Goal: Transaction & Acquisition: Subscribe to service/newsletter

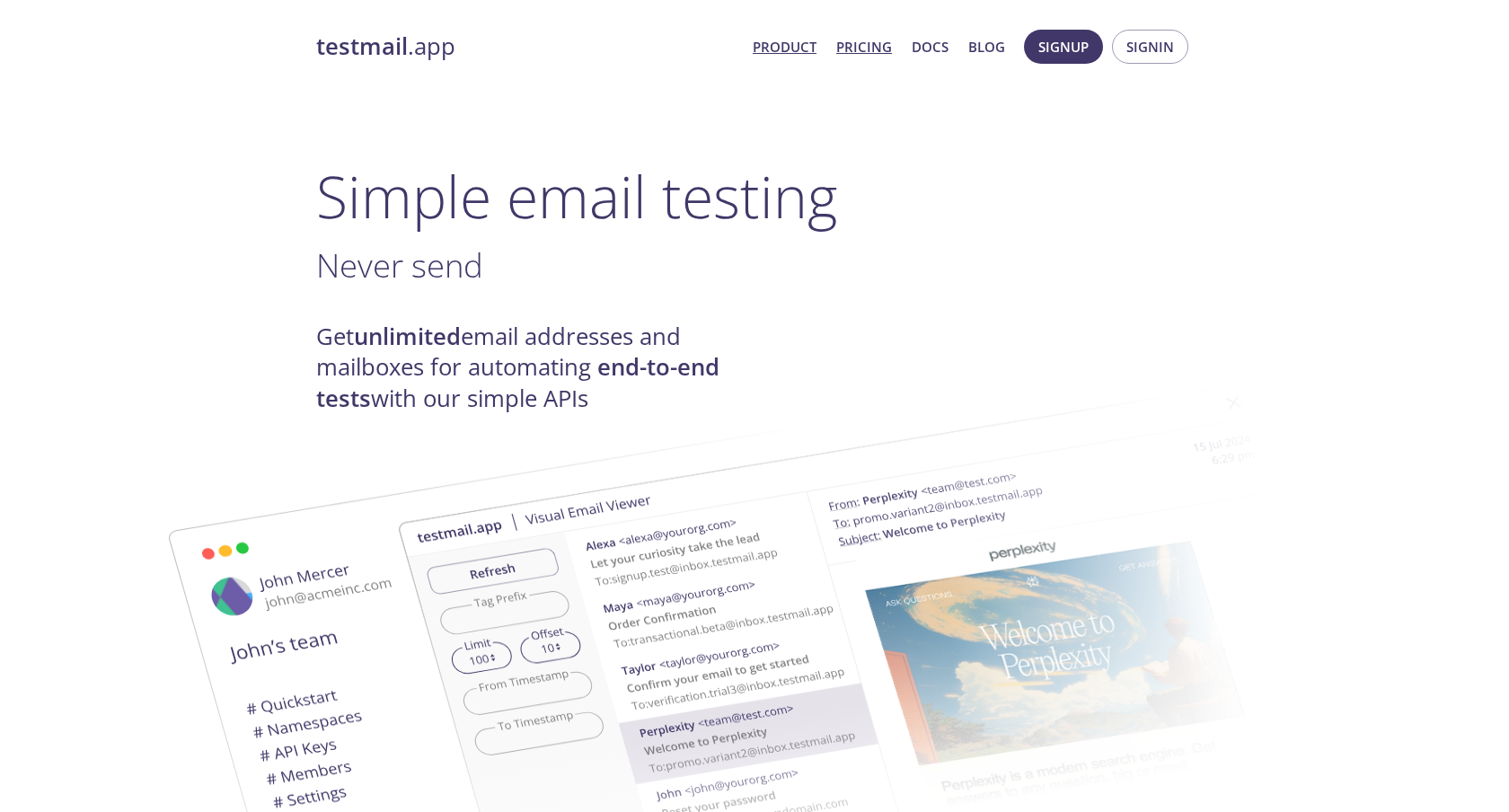
click at [845, 42] on link "Pricing" at bounding box center [864, 46] width 55 height 24
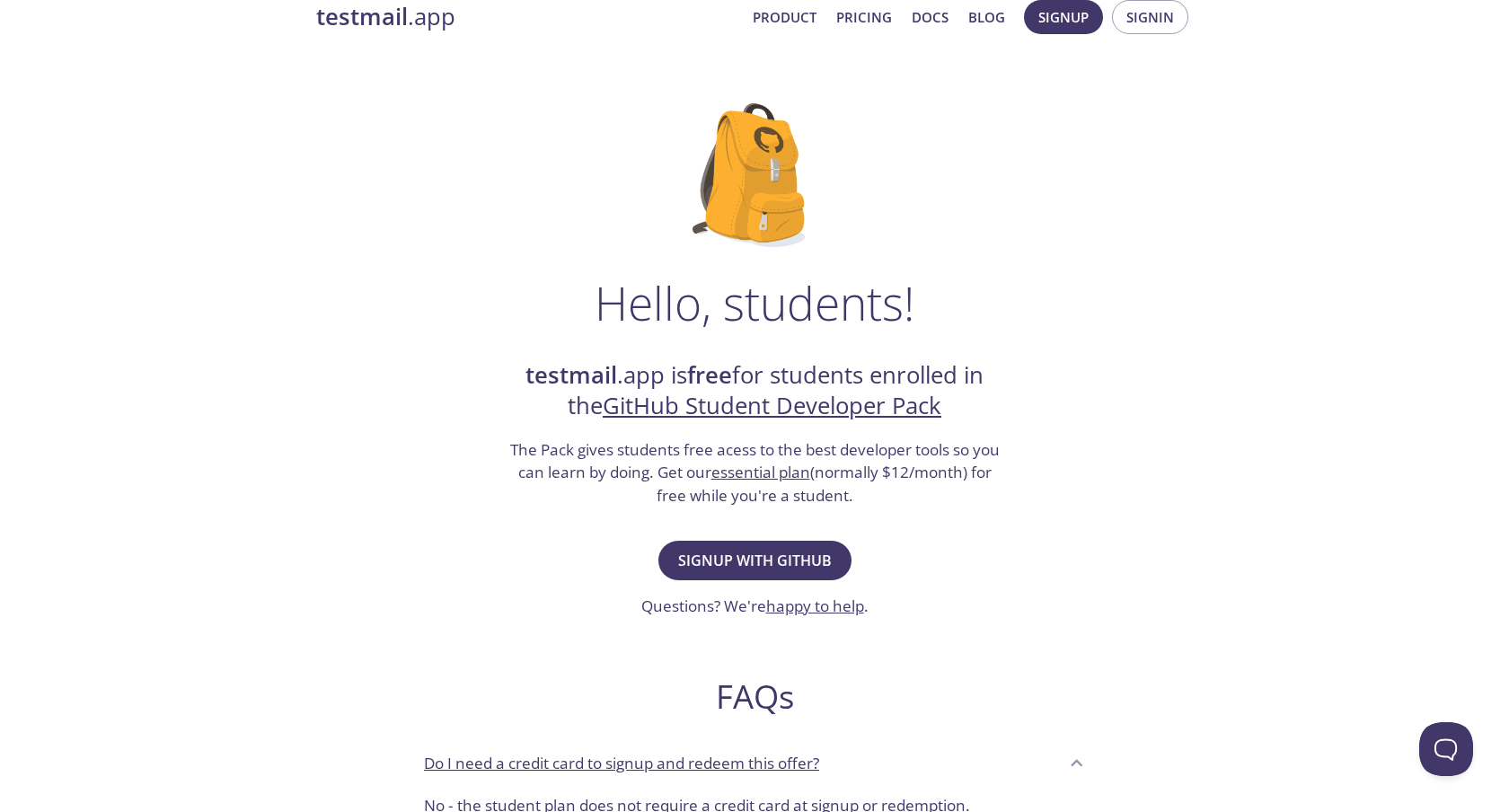
scroll to position [34, 0]
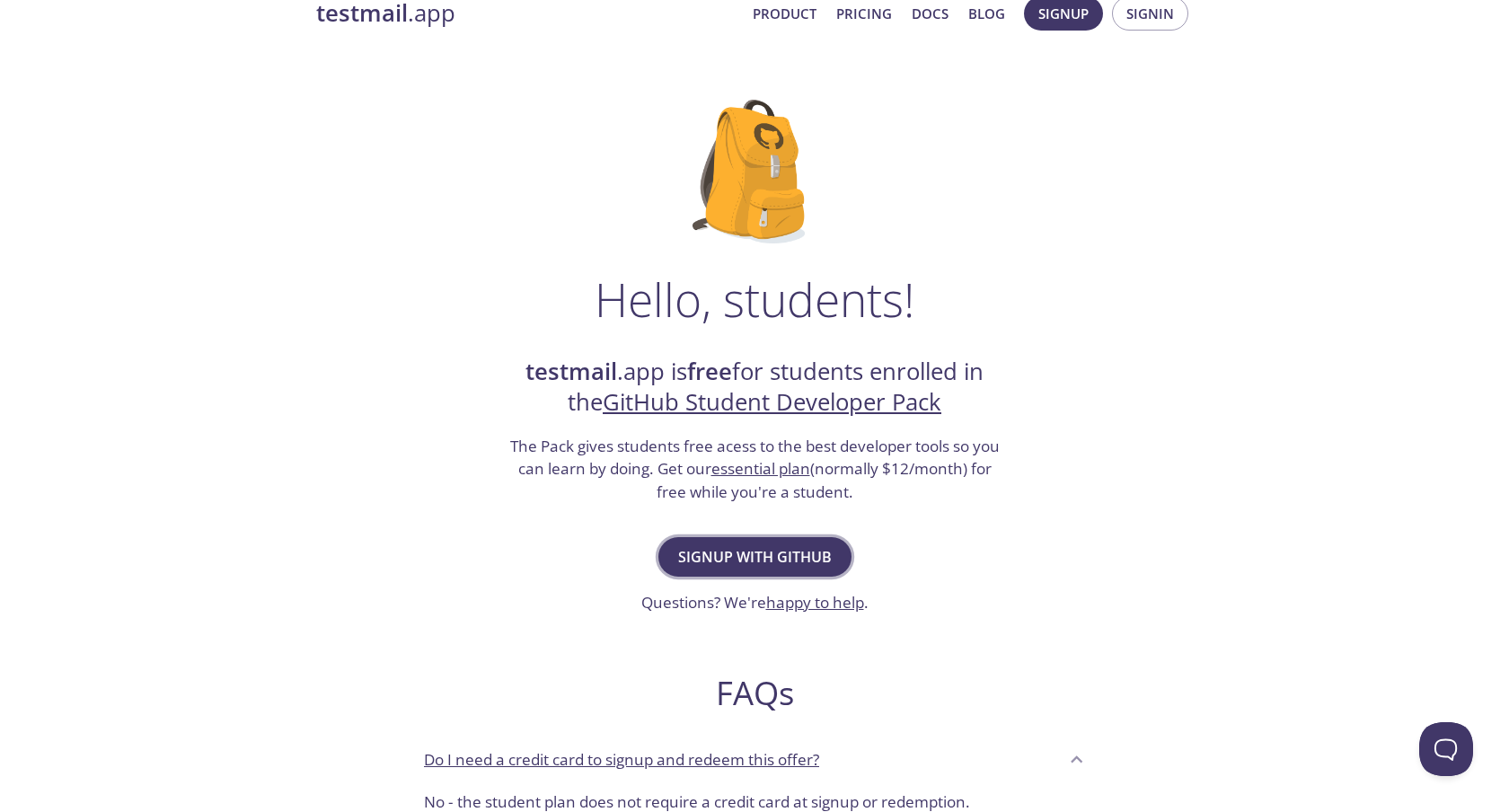
click at [811, 553] on span "Signup with GitHub" at bounding box center [755, 556] width 154 height 25
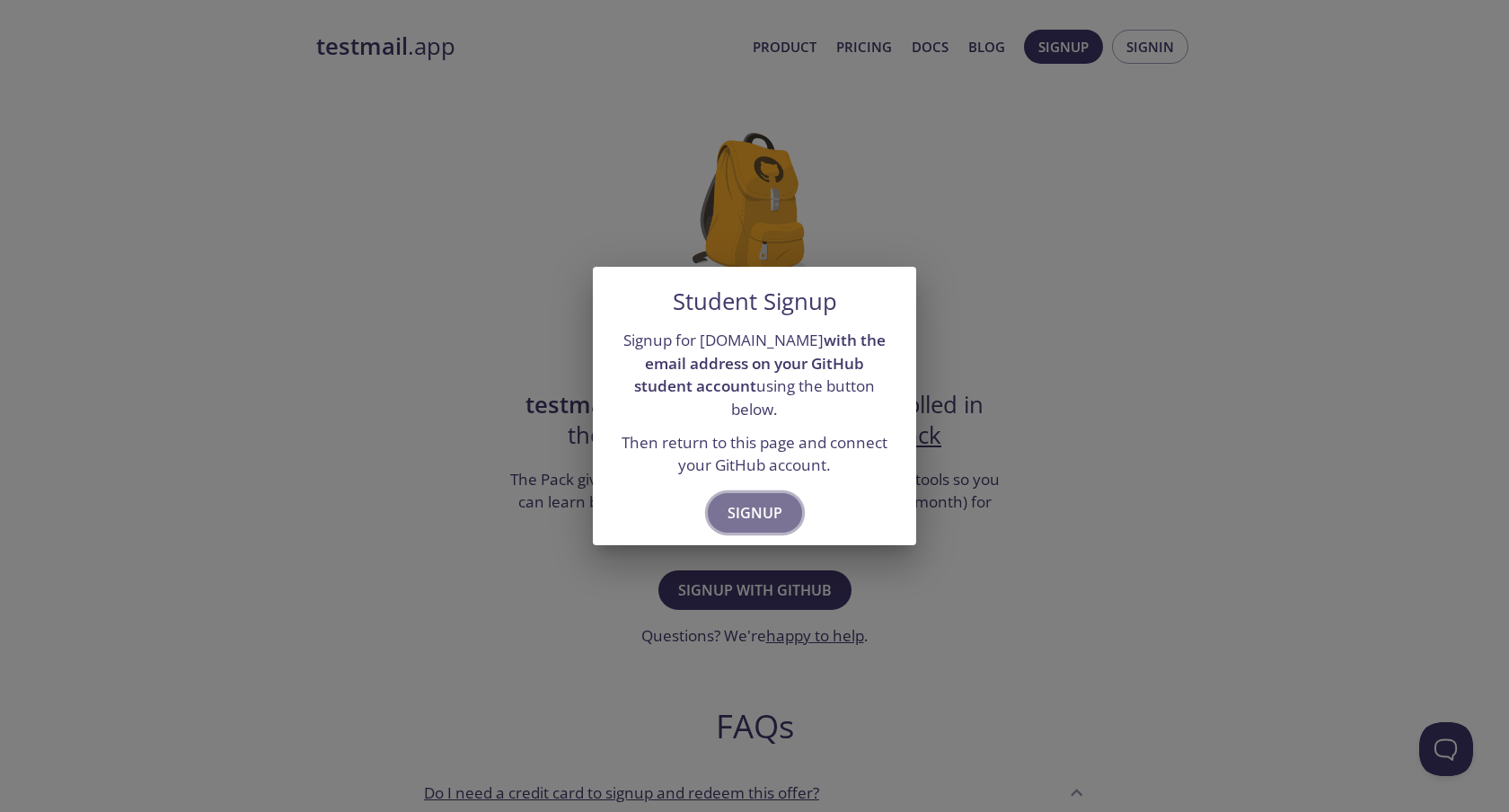
click at [786, 493] on button "Signup" at bounding box center [755, 513] width 95 height 39
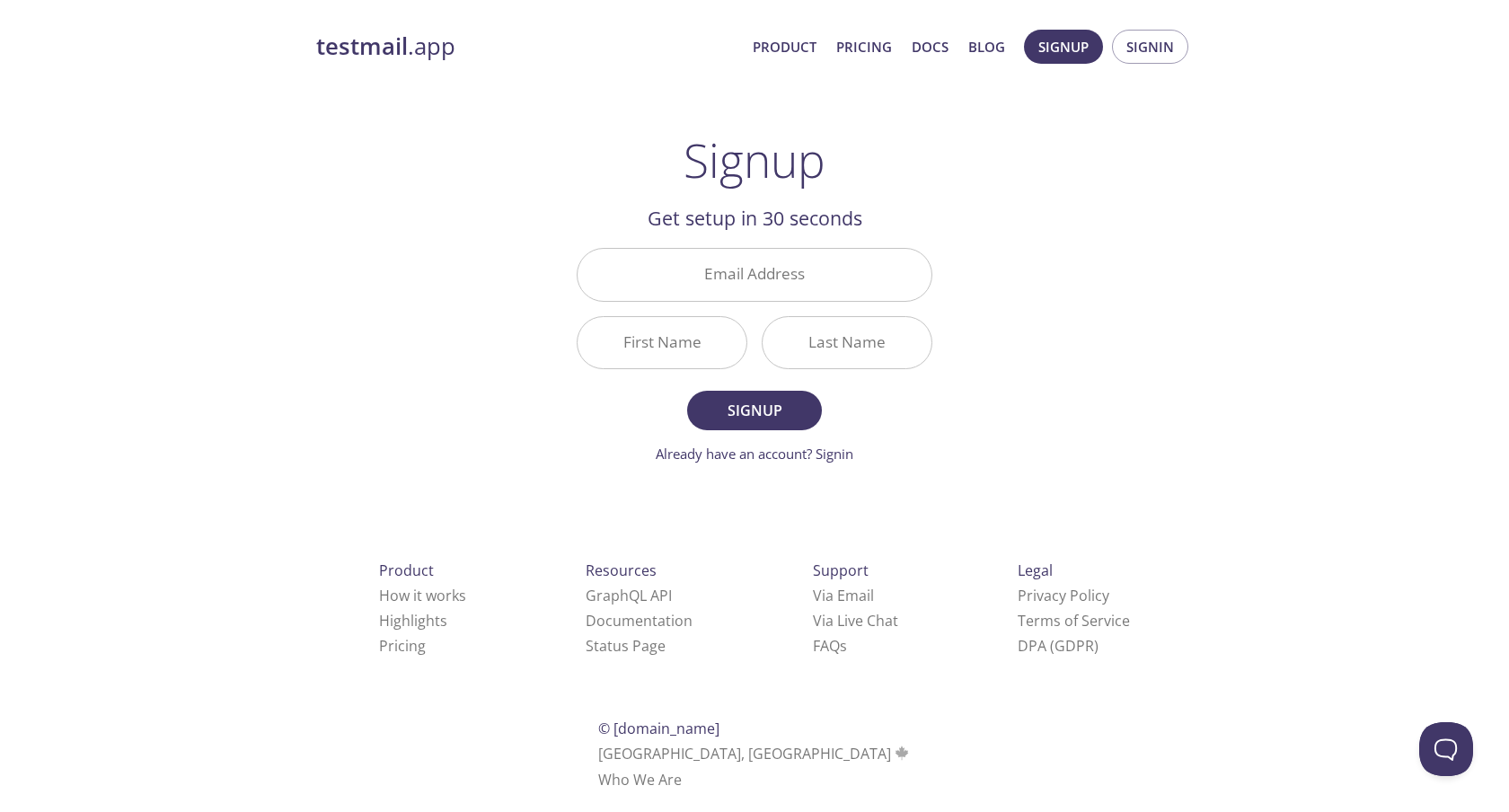
click at [1021, 326] on div "testmail .app Product Pricing Docs Blog Signup Signin Signup Get setup in 30 se…" at bounding box center [755, 429] width 920 height 824
click at [814, 271] on input "Email Address" at bounding box center [754, 274] width 354 height 51
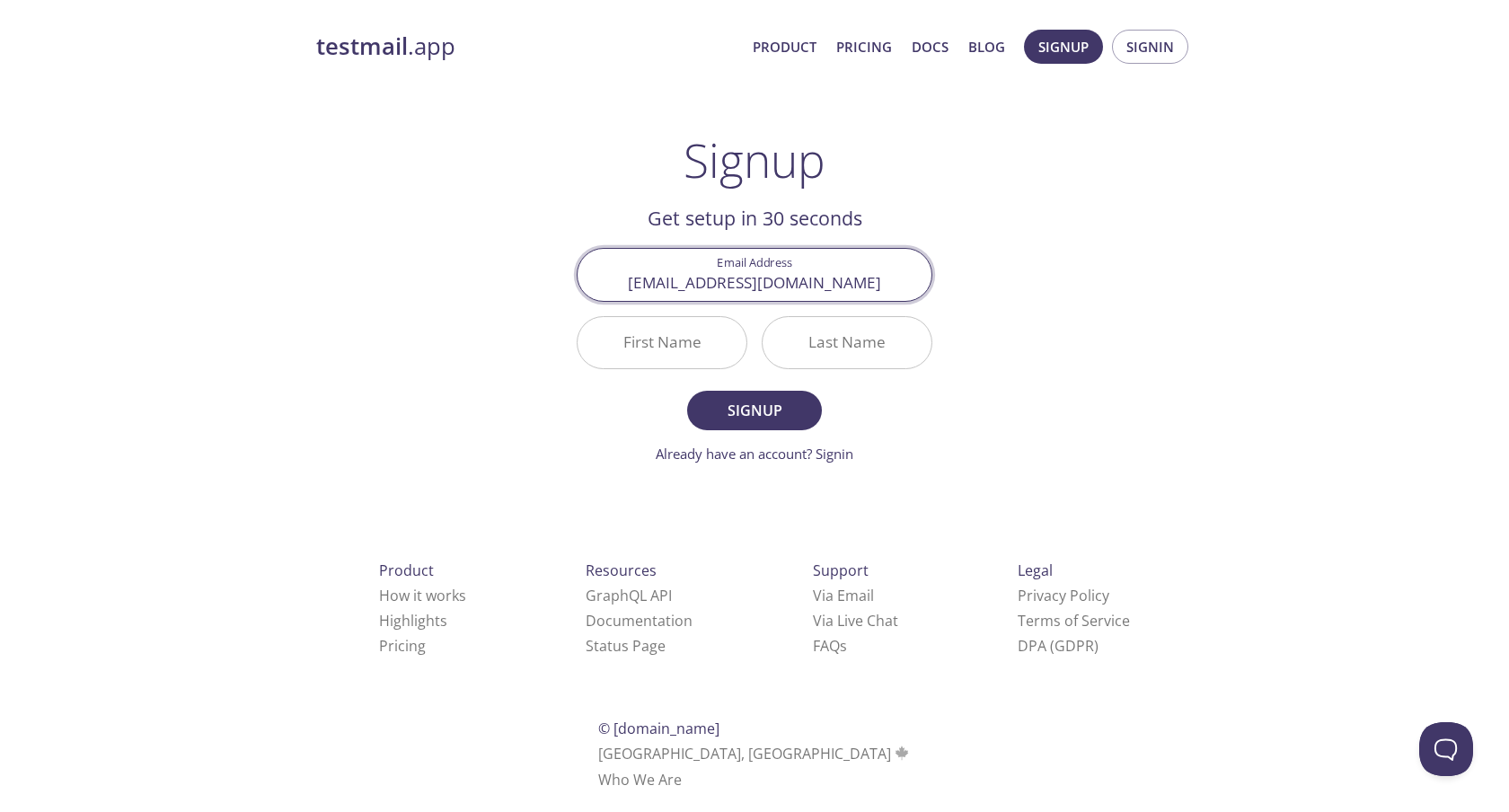
type input "[EMAIL_ADDRESS][DOMAIN_NAME]"
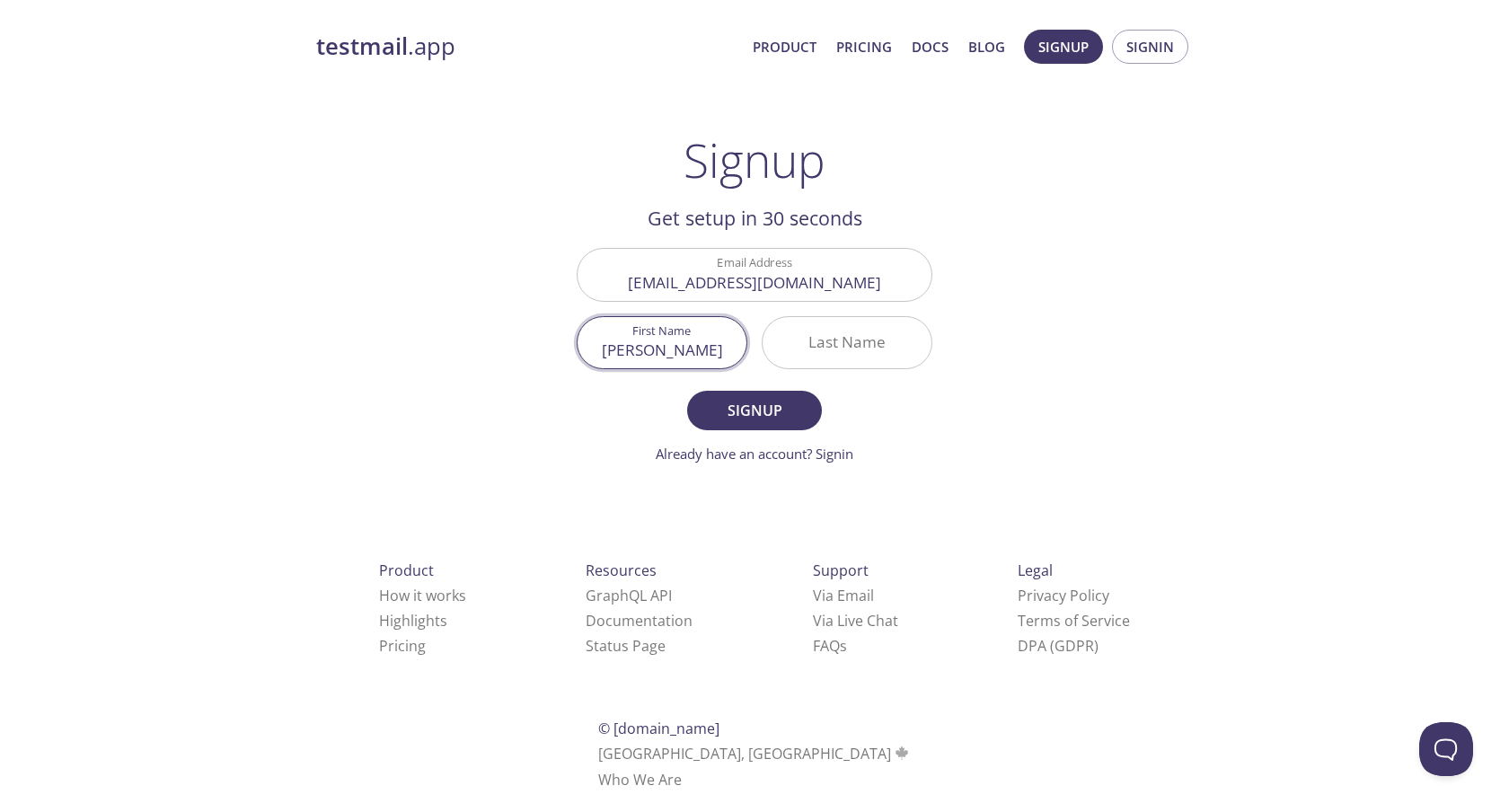
type input "[PERSON_NAME]"
type input "Redpath"
click at [687, 391] on button "Signup" at bounding box center [754, 410] width 135 height 39
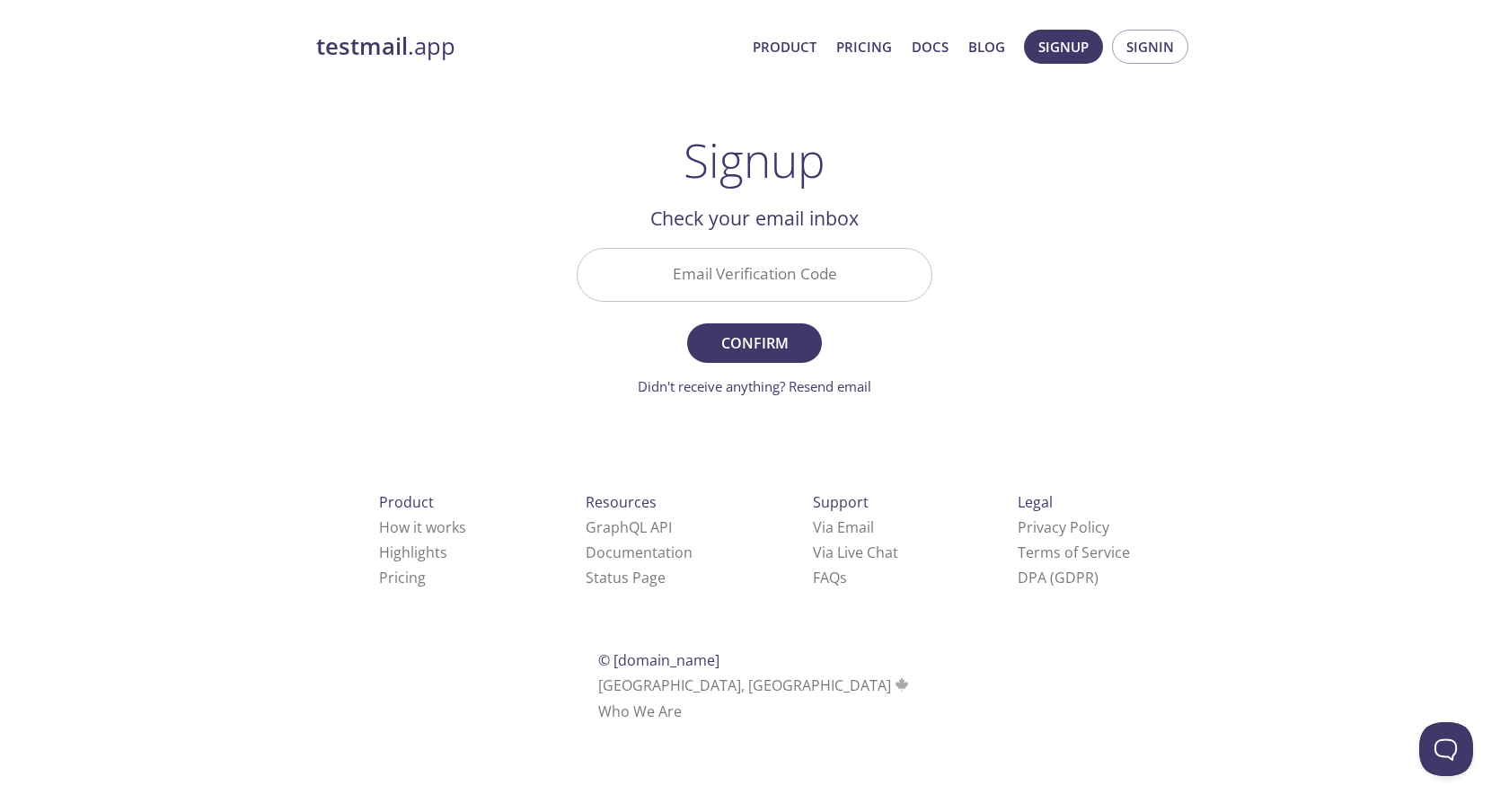
click at [737, 287] on input "Email Verification Code" at bounding box center [754, 274] width 354 height 51
type input "53qmvmz"
click at [687, 324] on button "Confirm" at bounding box center [754, 343] width 135 height 39
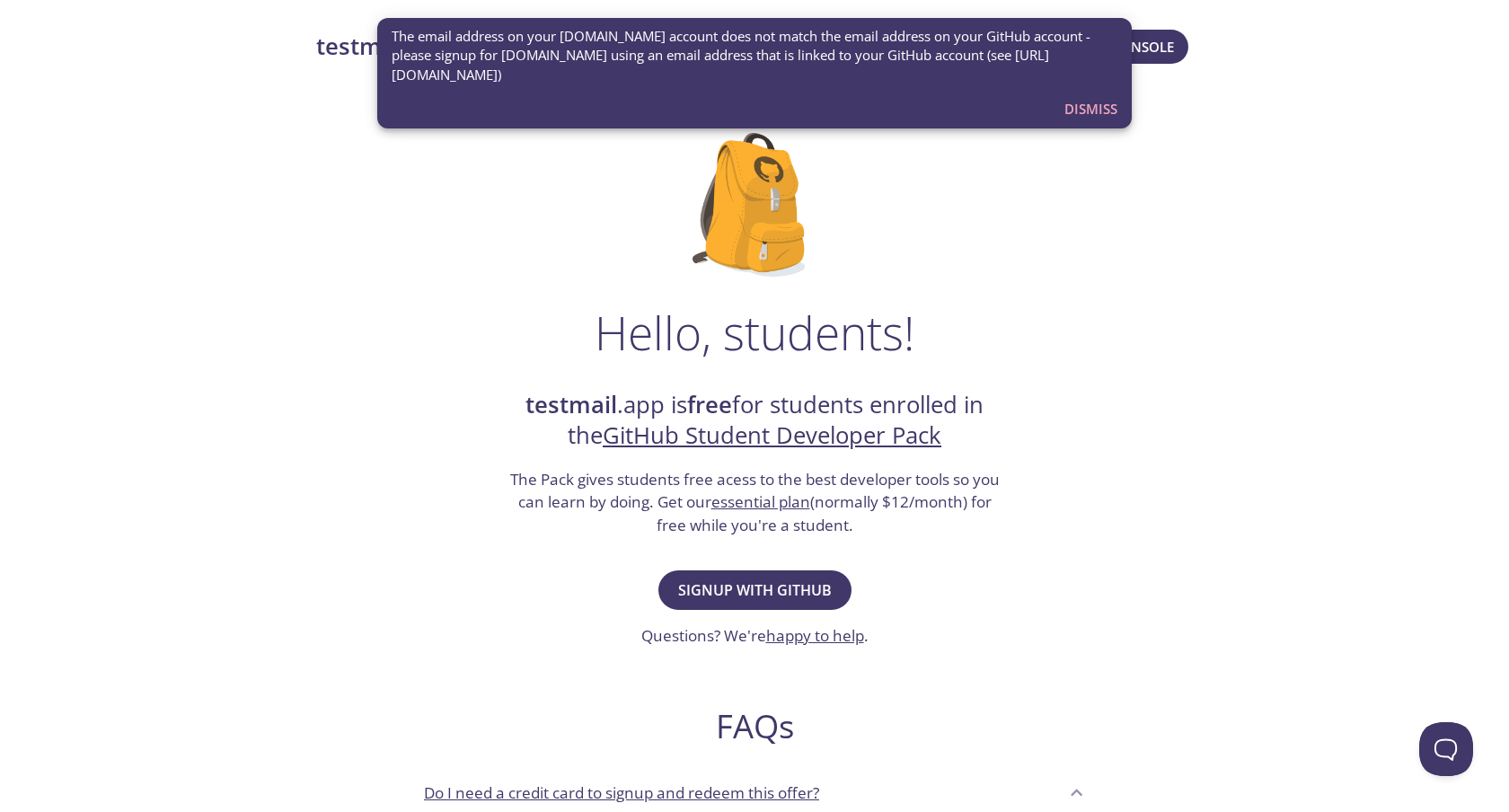
click at [1074, 119] on span "Dismiss" at bounding box center [1091, 109] width 53 height 24
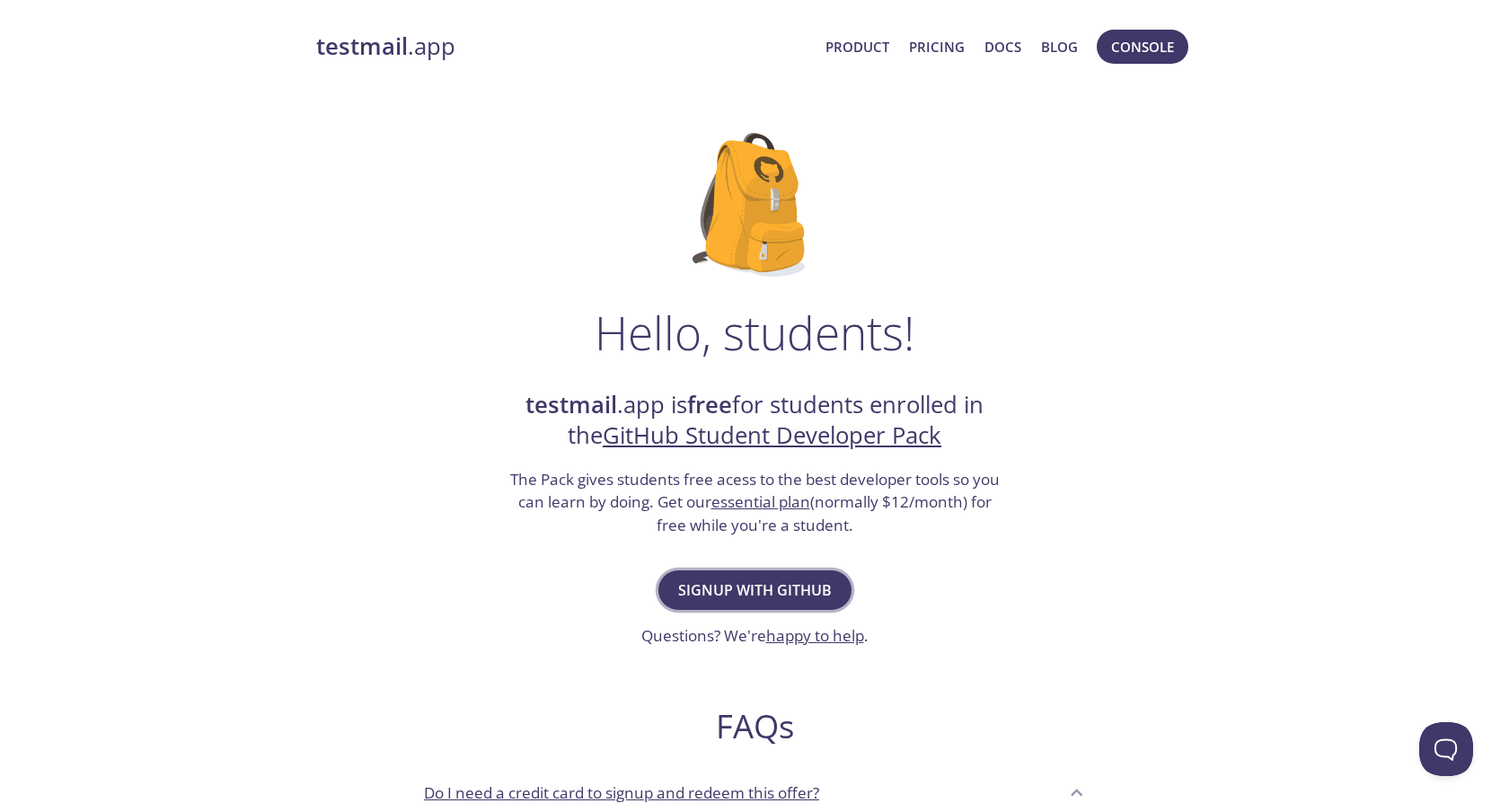
click at [776, 582] on span "Signup with GitHub" at bounding box center [755, 589] width 154 height 25
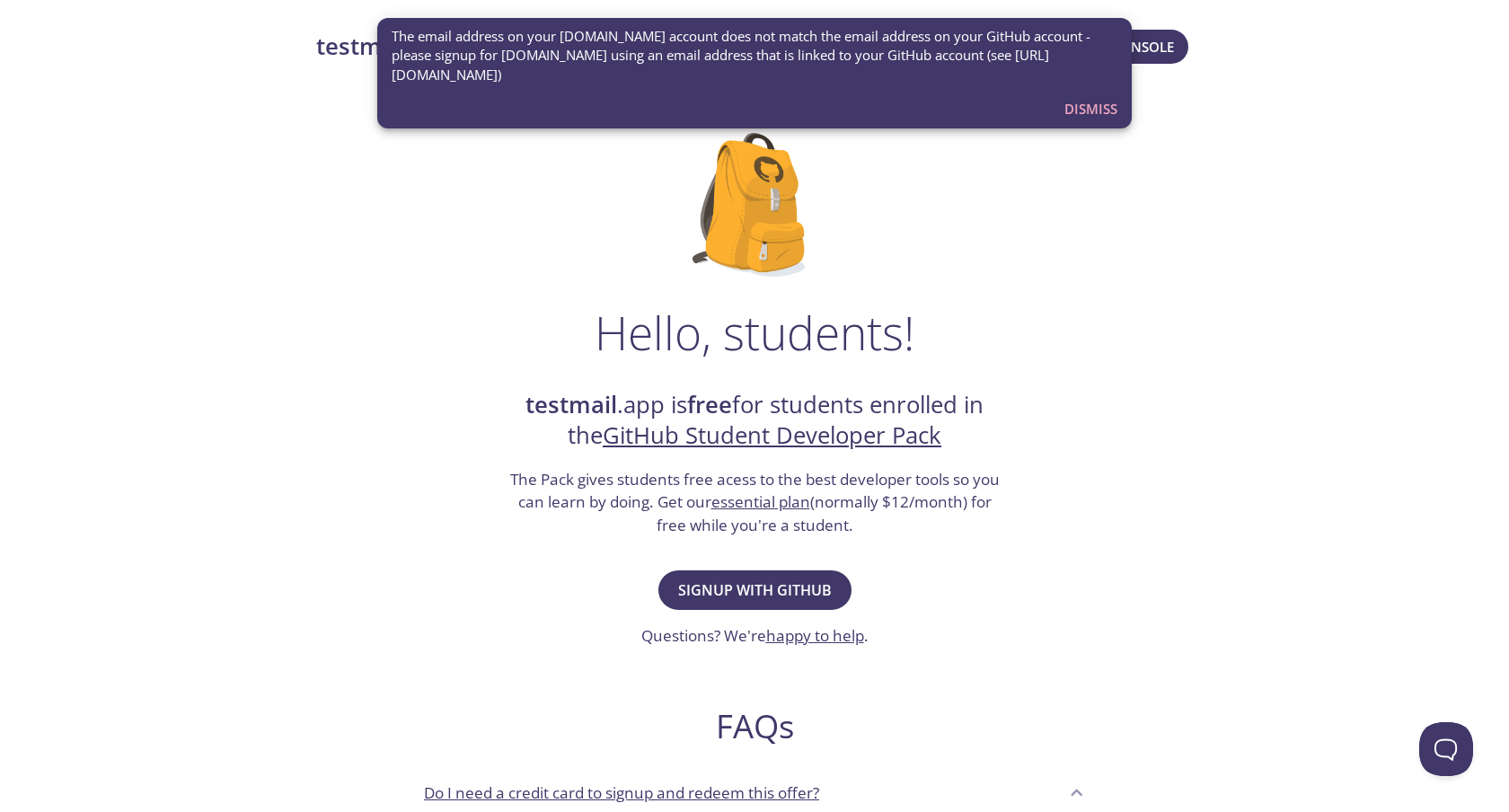
click at [1092, 100] on span "Dismiss" at bounding box center [1091, 109] width 53 height 24
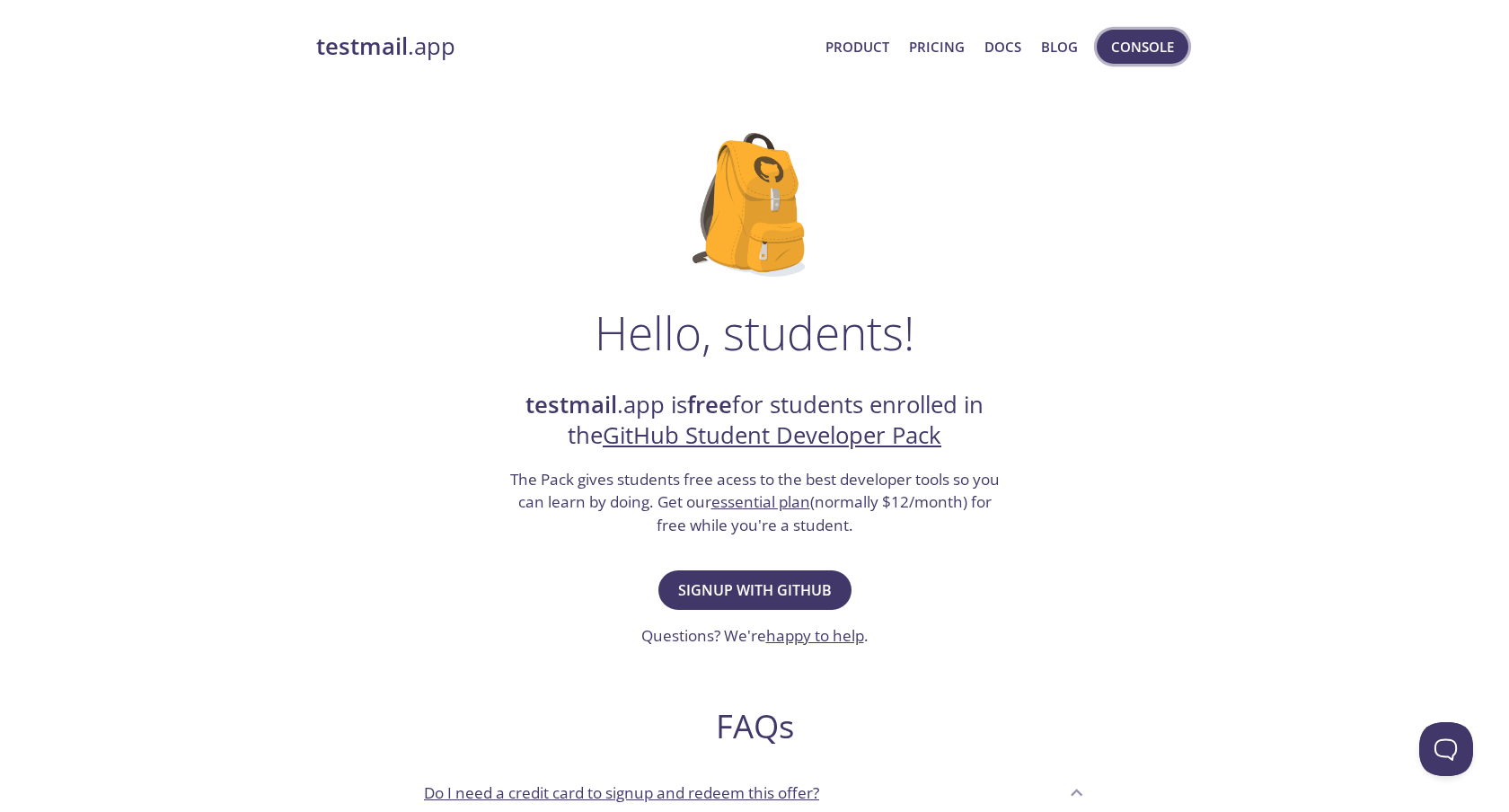
click at [1123, 40] on span "Console" at bounding box center [1143, 46] width 63 height 24
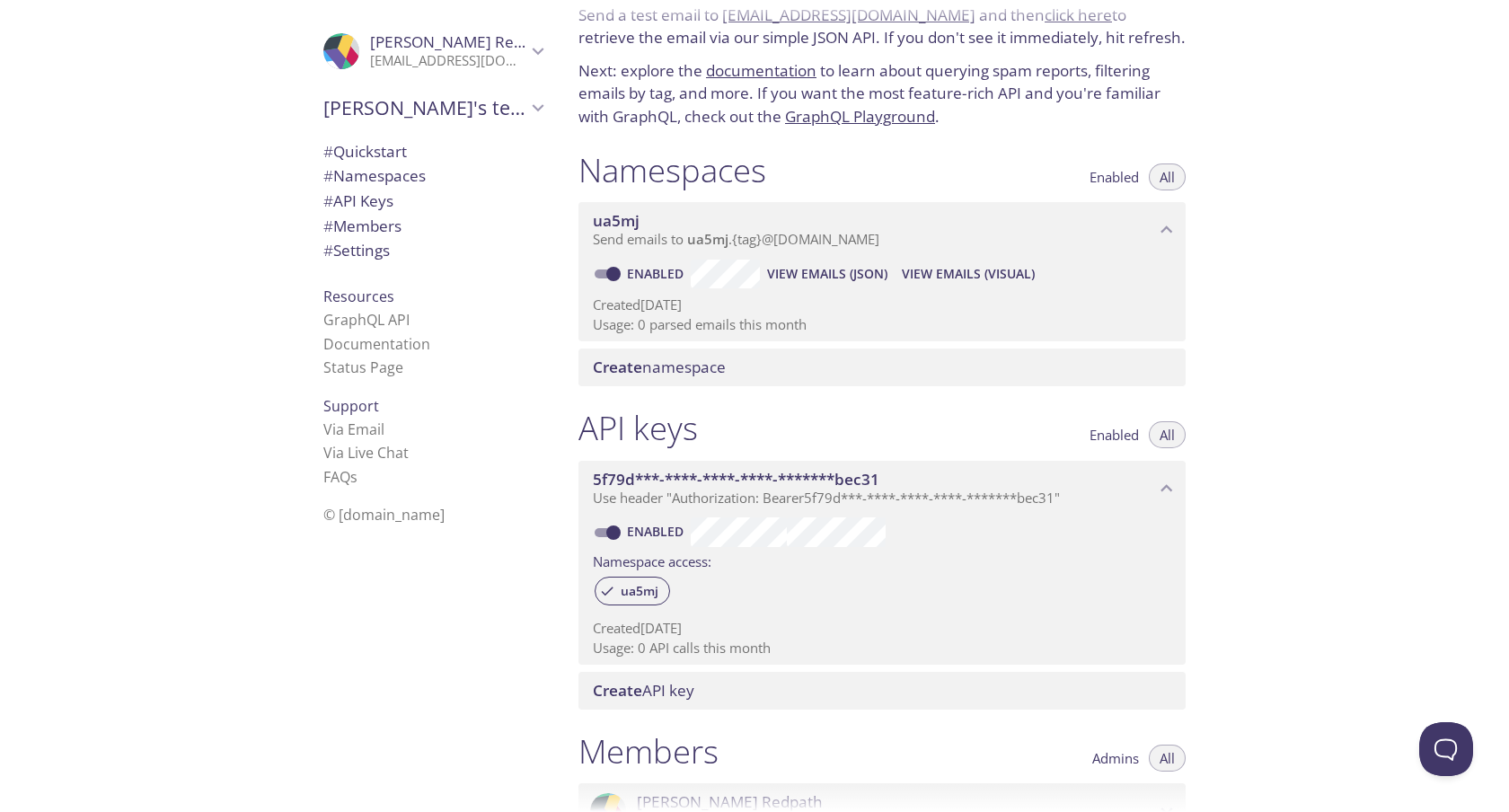
scroll to position [96, 0]
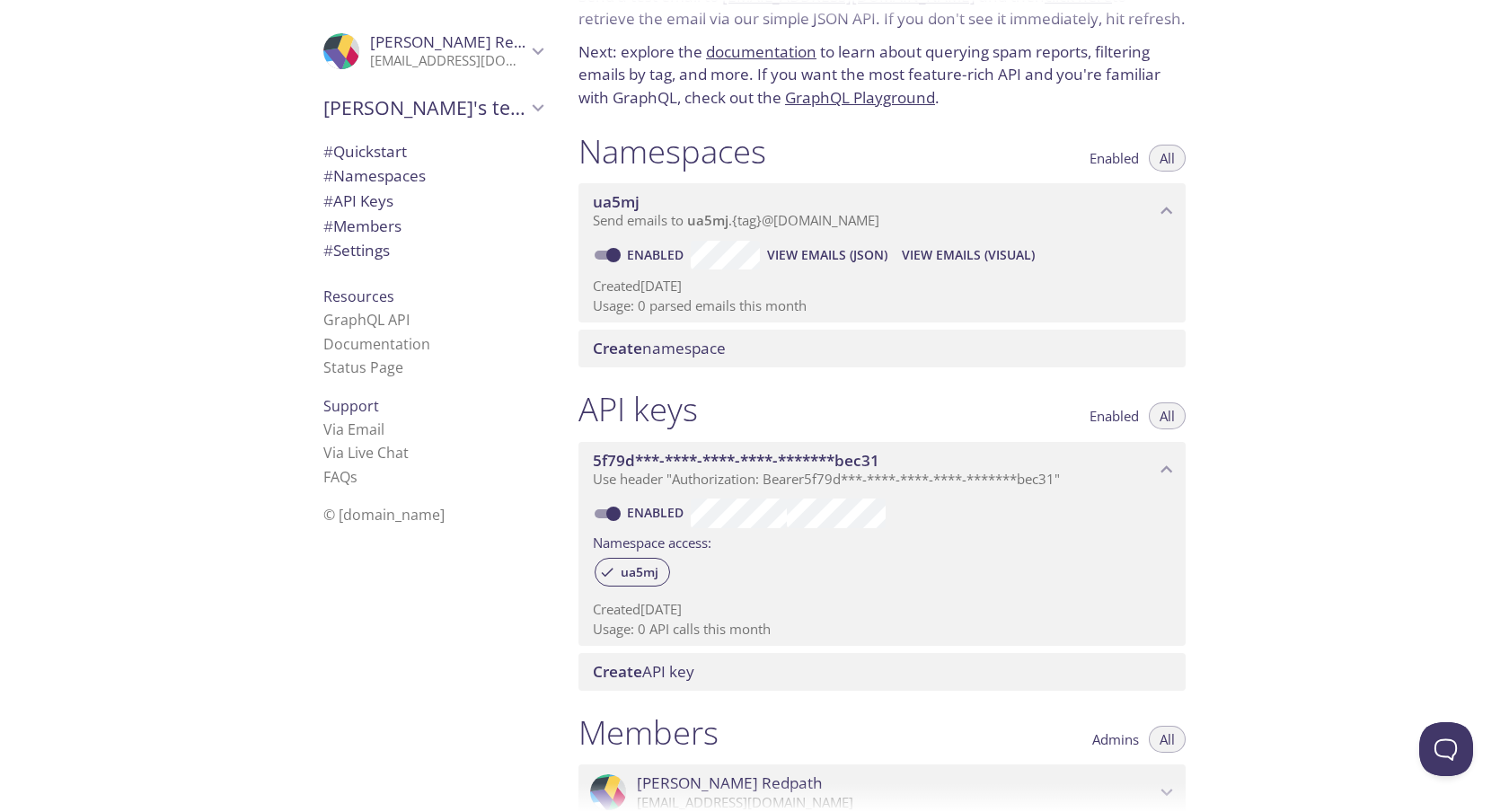
click at [825, 355] on span "Create namespace" at bounding box center [885, 348] width 585 height 20
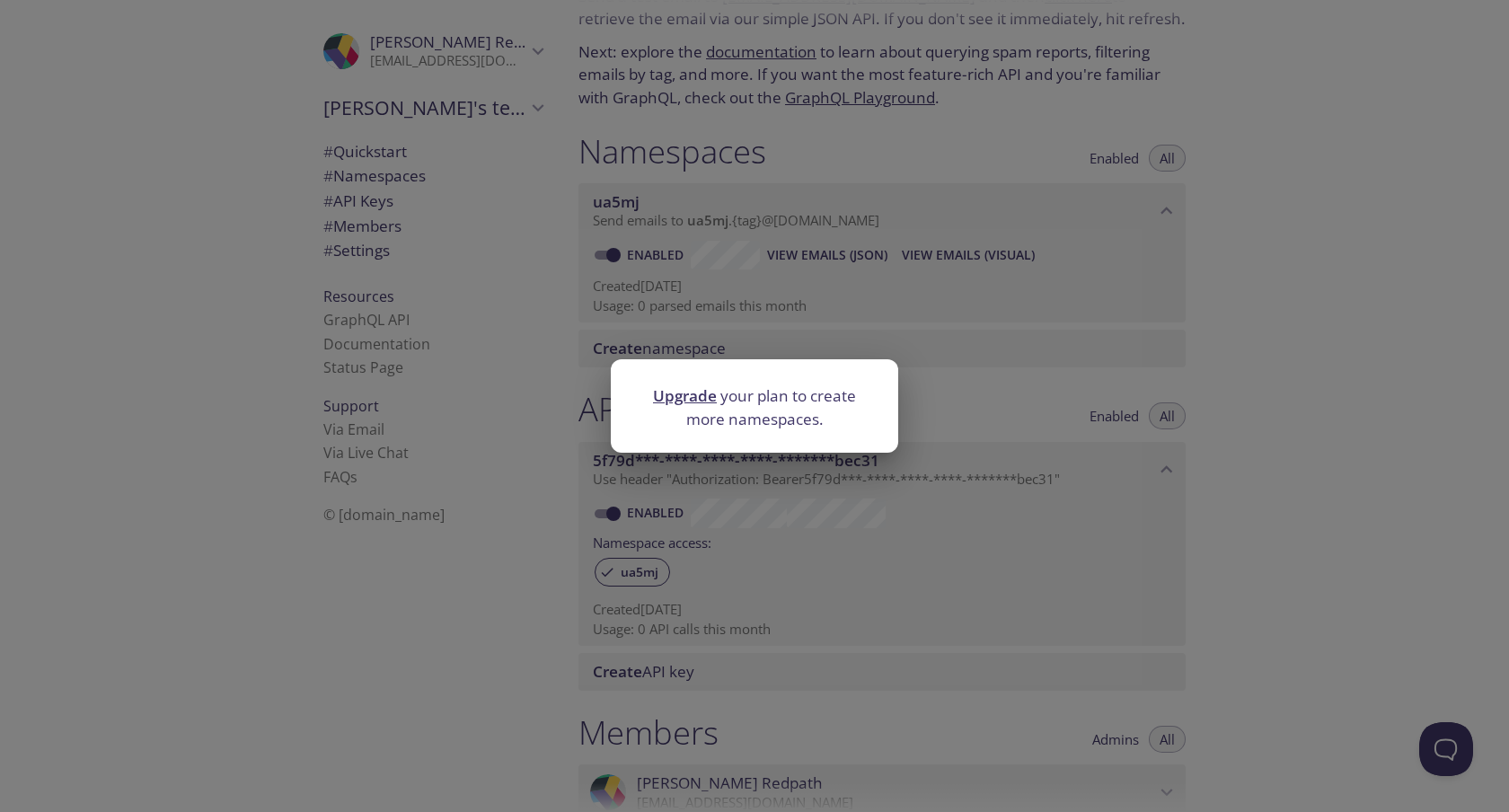
click at [1014, 406] on div "Upgrade your plan to create more namespaces." at bounding box center [754, 406] width 1509 height 812
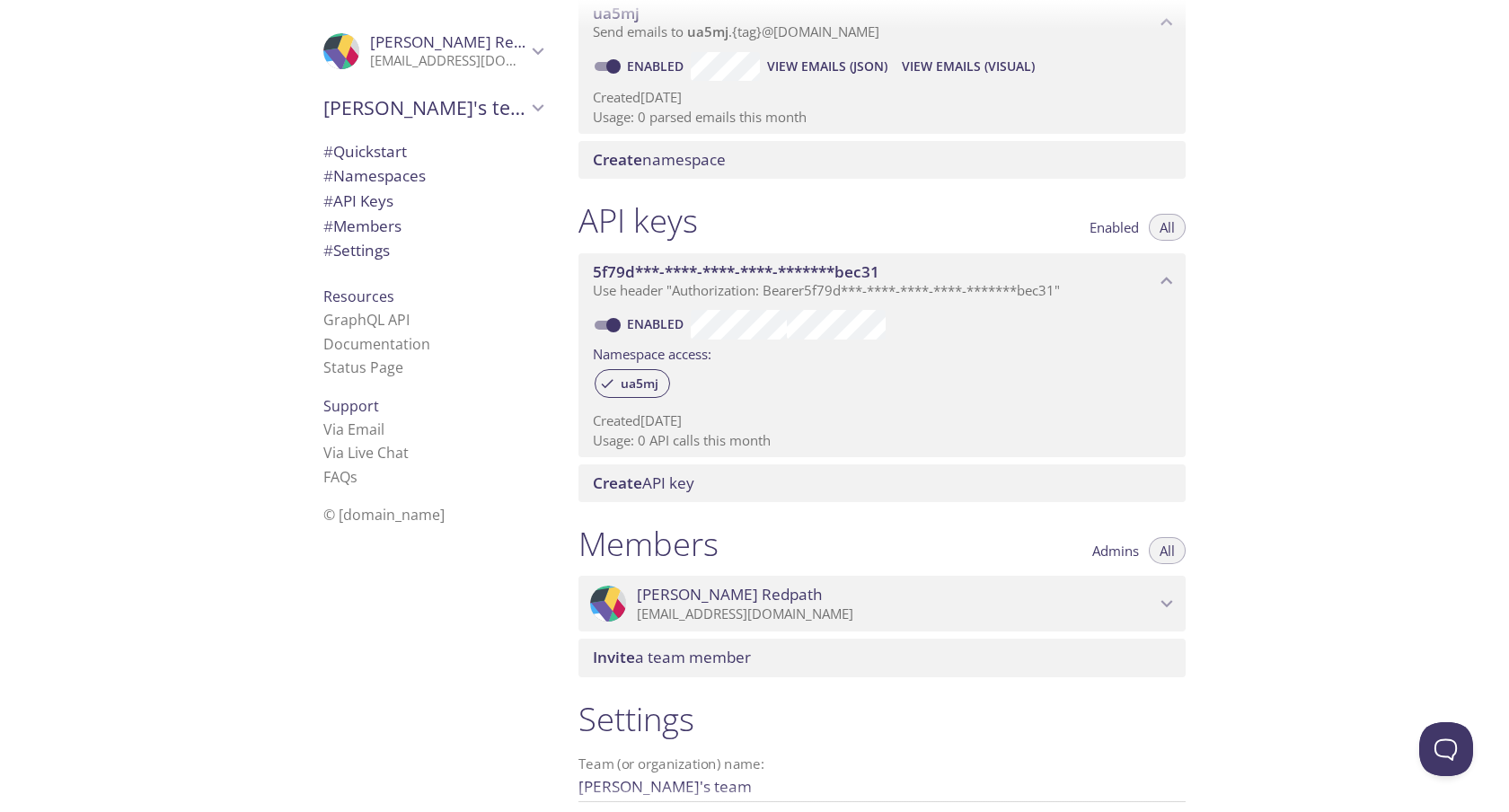
scroll to position [0, 0]
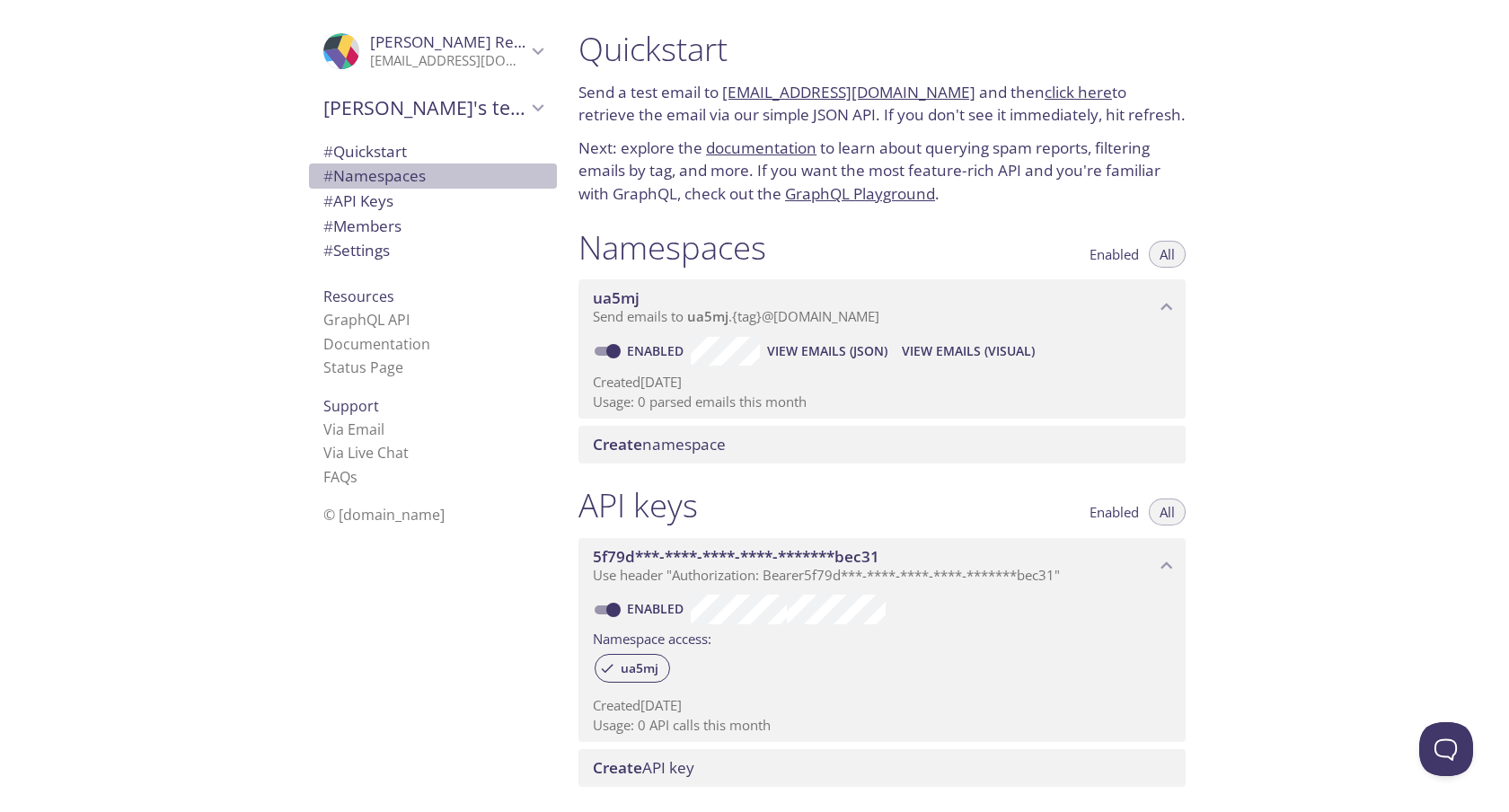
click at [396, 177] on span "# Namespaces" at bounding box center [375, 175] width 103 height 21
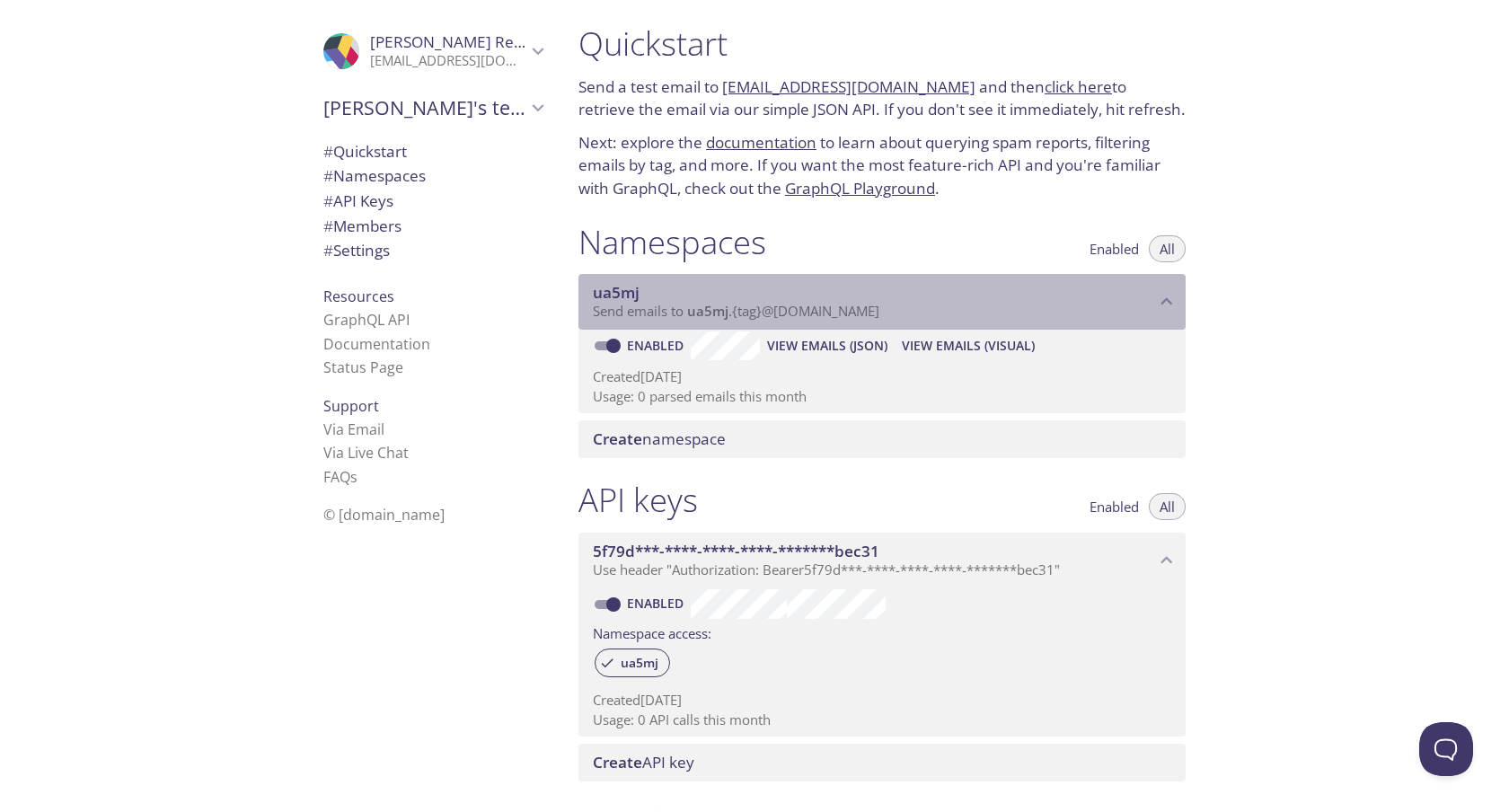
drag, startPoint x: 687, startPoint y: 313, endPoint x: 996, endPoint y: 348, distance: 311.0
click at [996, 348] on div "ua5mj Send emails to ua5mj . {tag} @[DOMAIN_NAME] Enabled View Emails (JSON) Vi…" at bounding box center [881, 343] width 607 height 139
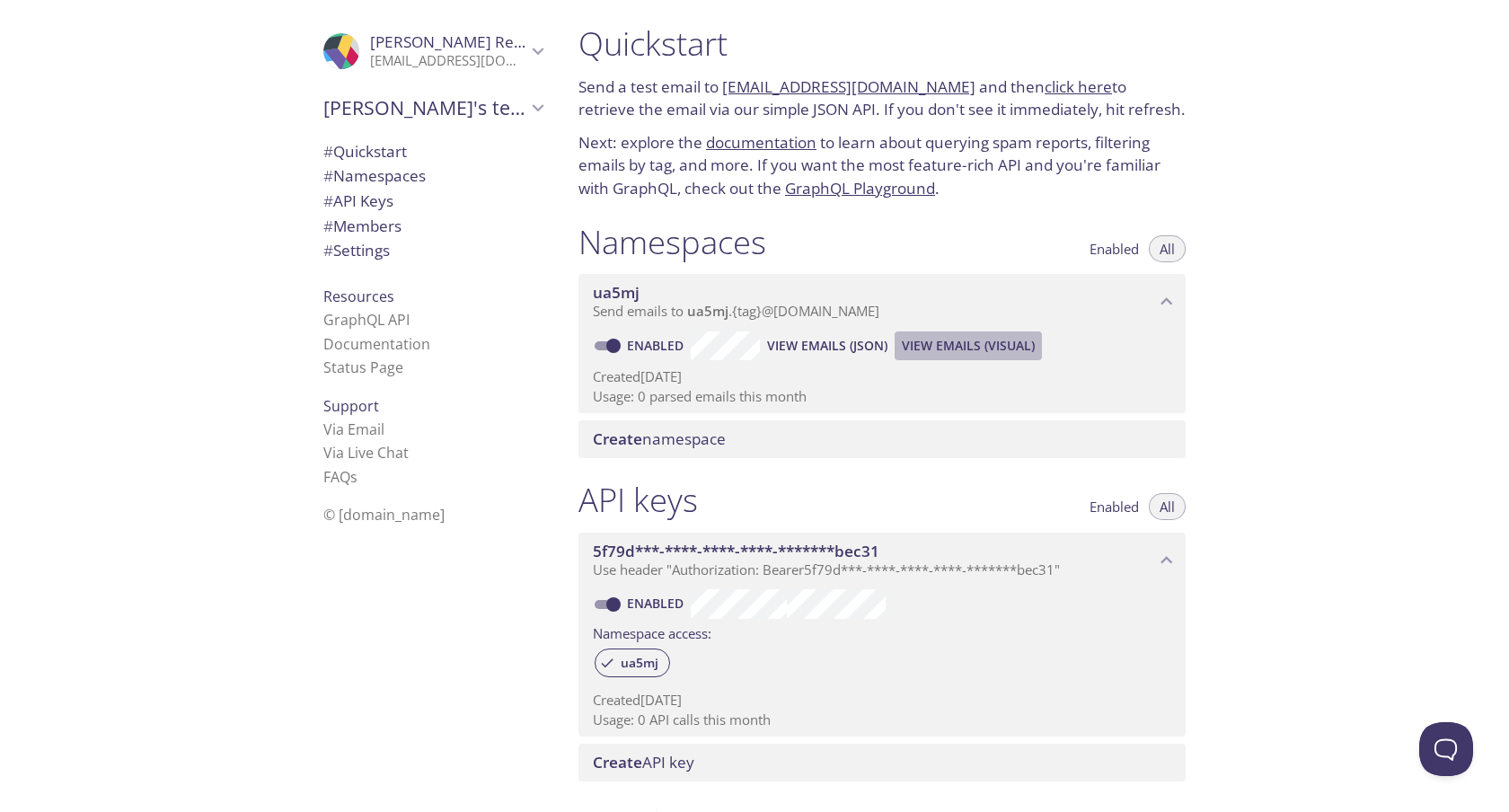
click at [939, 344] on span "View Emails (Visual)" at bounding box center [968, 345] width 133 height 22
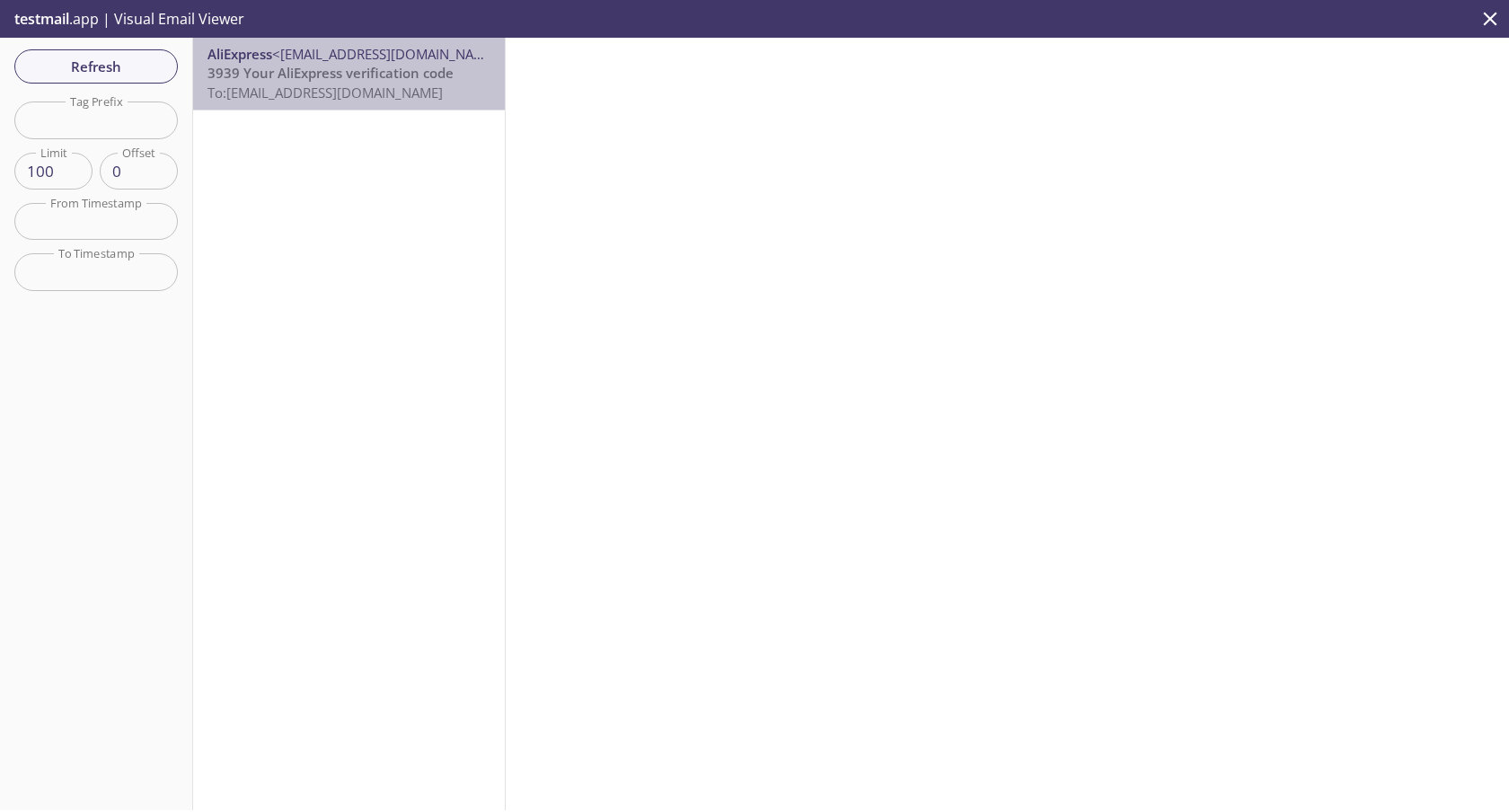
click at [329, 72] on span "3939 Your AliExpress verification code" at bounding box center [330, 73] width 246 height 18
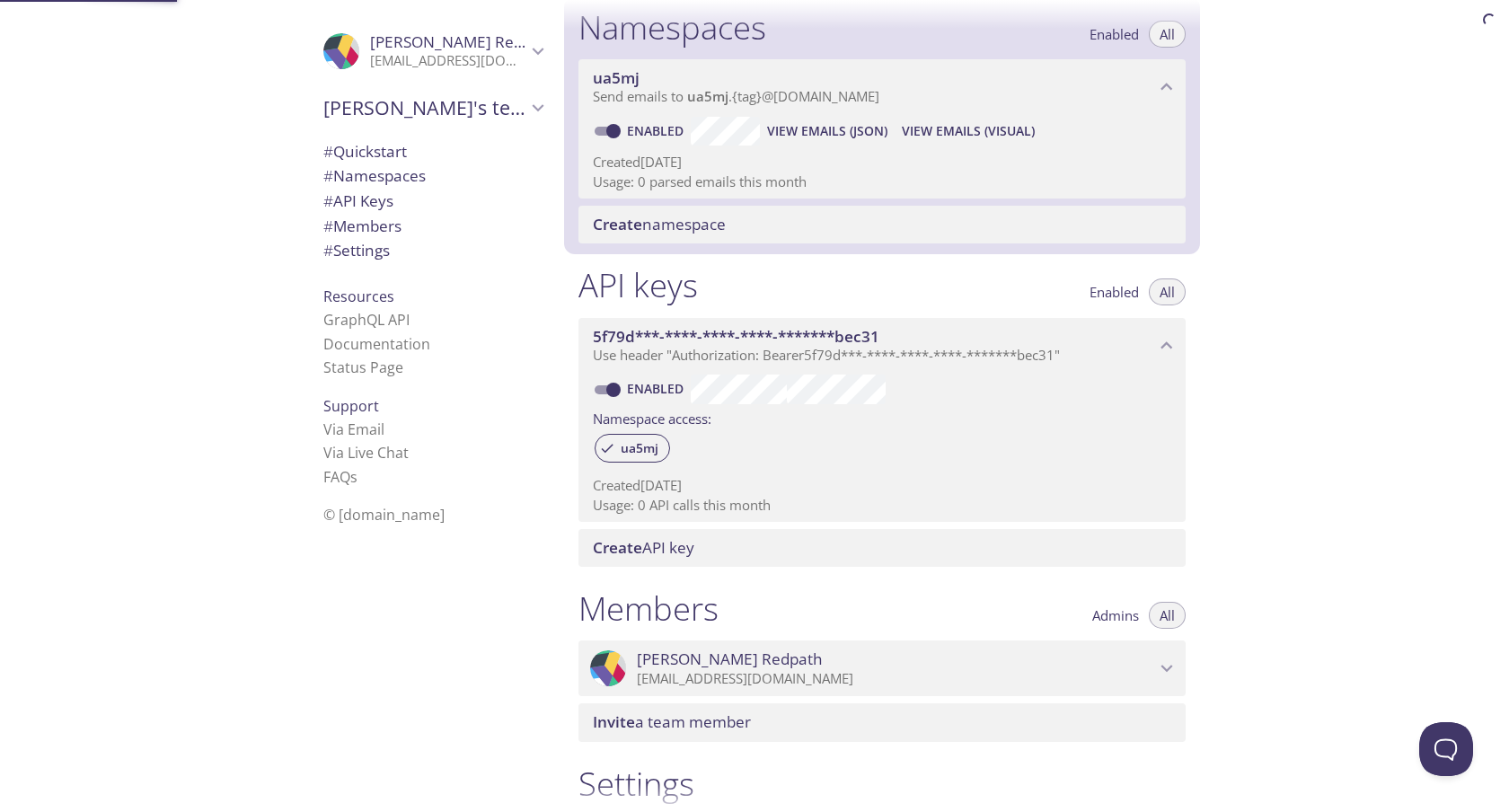
scroll to position [227, 0]
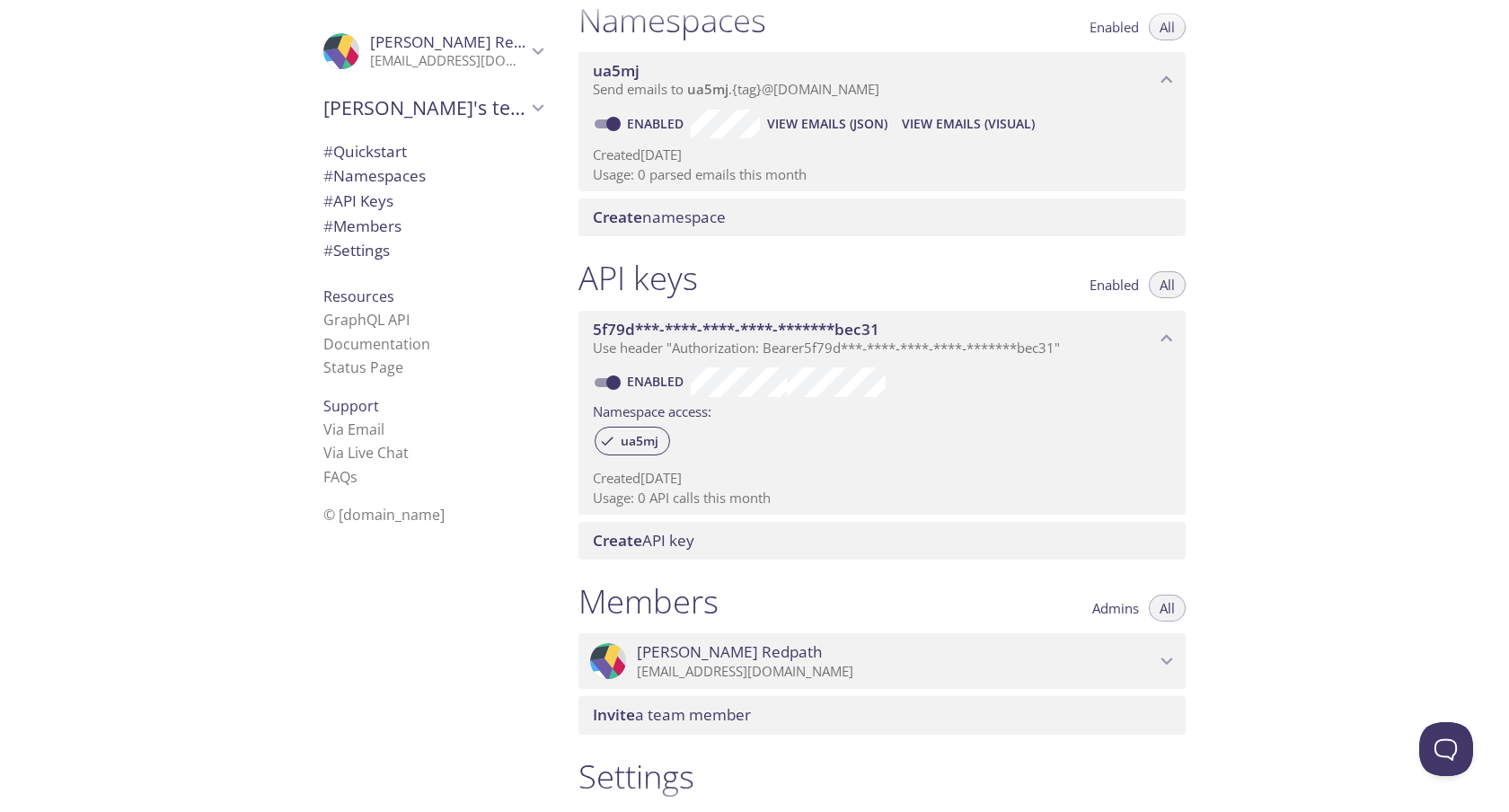
click at [844, 124] on span "View Emails (JSON)" at bounding box center [827, 124] width 120 height 22
